Goal: Information Seeking & Learning: Learn about a topic

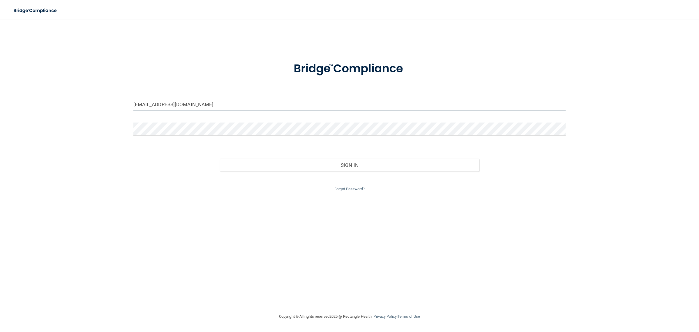
click at [200, 103] on input "[EMAIL_ADDRESS][DOMAIN_NAME]" at bounding box center [349, 104] width 433 height 13
type input "[EMAIL_ADDRESS][DOMAIN_NAME]"
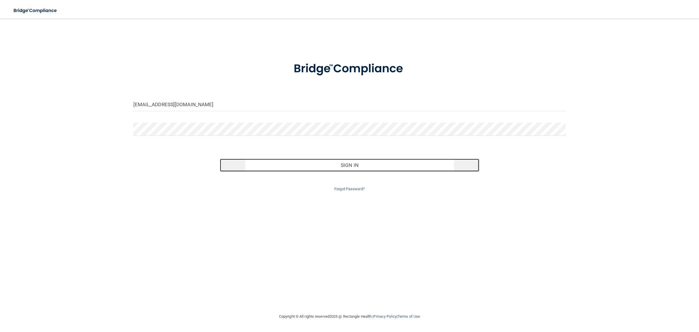
click at [334, 165] on button "Sign In" at bounding box center [350, 165] width 260 height 13
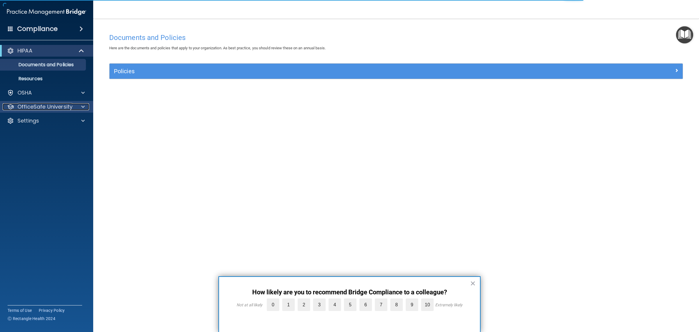
click at [43, 107] on p "OfficeSafe University" at bounding box center [44, 106] width 55 height 7
click at [45, 118] on p "HIPAA Training" at bounding box center [28, 121] width 48 height 6
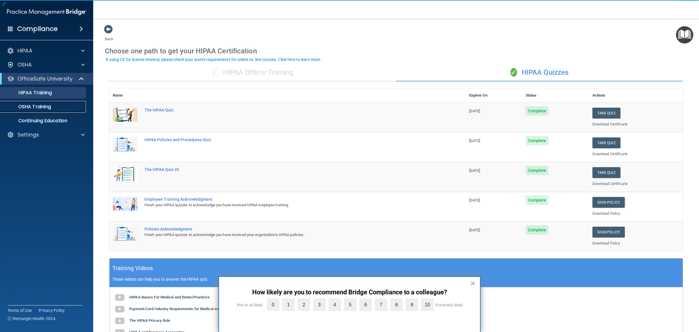
click at [44, 106] on p "OSHA Training" at bounding box center [27, 107] width 47 height 6
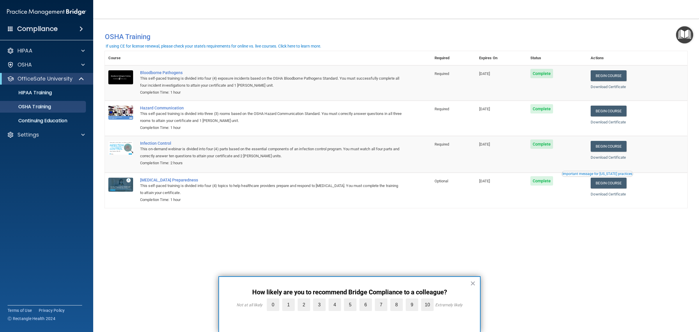
drag, startPoint x: 470, startPoint y: 280, endPoint x: 453, endPoint y: 274, distance: 17.4
click at [470, 280] on div "× How likely are you to recommend Bridge Compliance to a colleague? Not at all …" at bounding box center [350, 304] width 262 height 56
